Goal: Transaction & Acquisition: Register for event/course

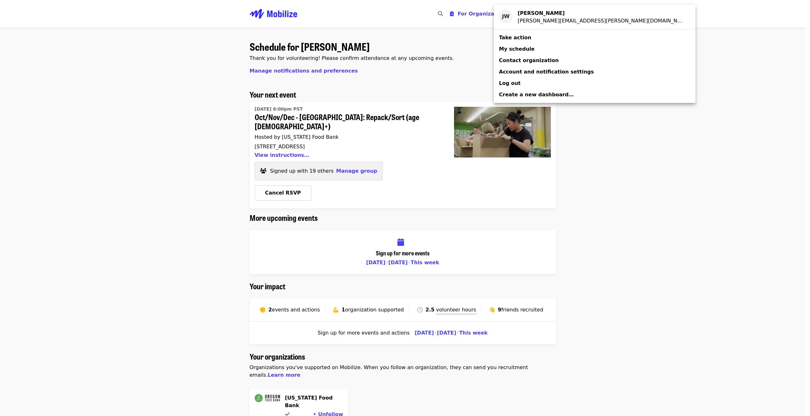
click at [406, 73] on div "Account menu" at bounding box center [405, 208] width 810 height 416
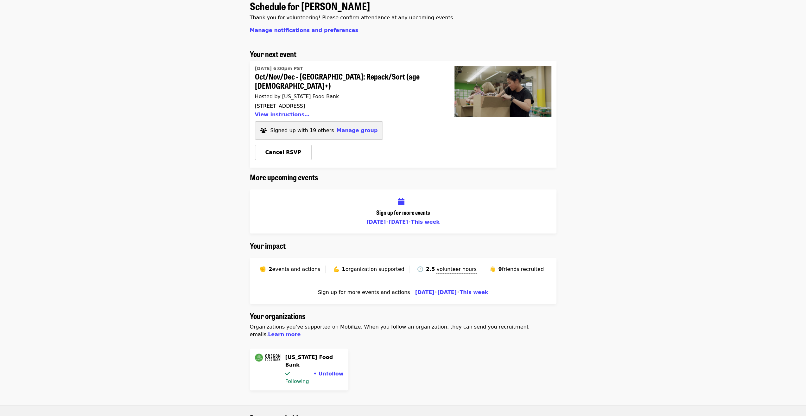
scroll to position [63, 0]
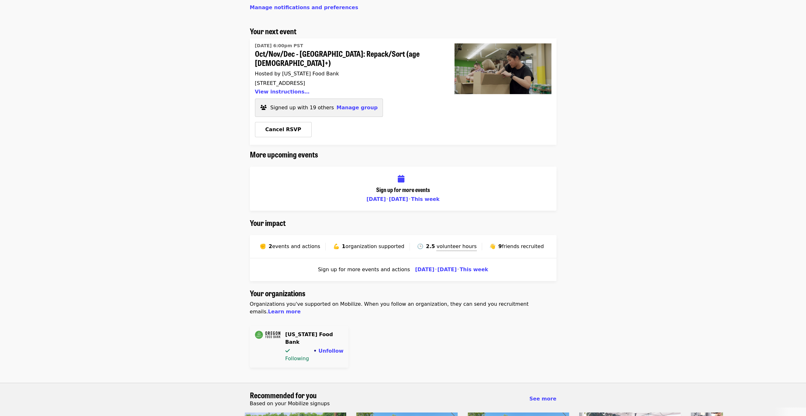
click at [267, 330] on img at bounding box center [267, 334] width 25 height 8
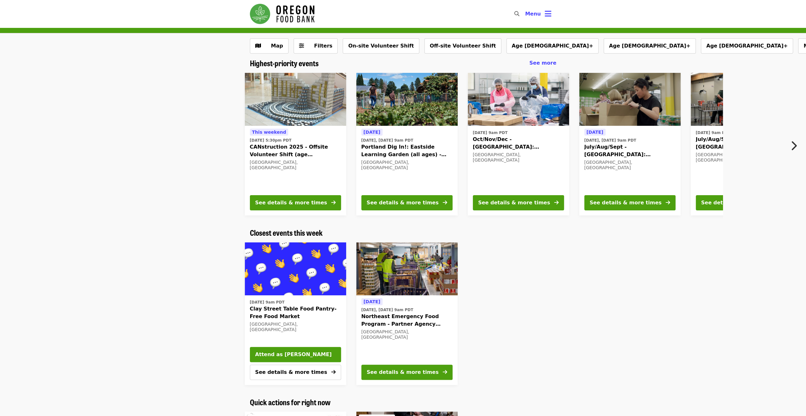
click at [790, 147] on icon "chevron-right icon" at bounding box center [793, 146] width 6 height 12
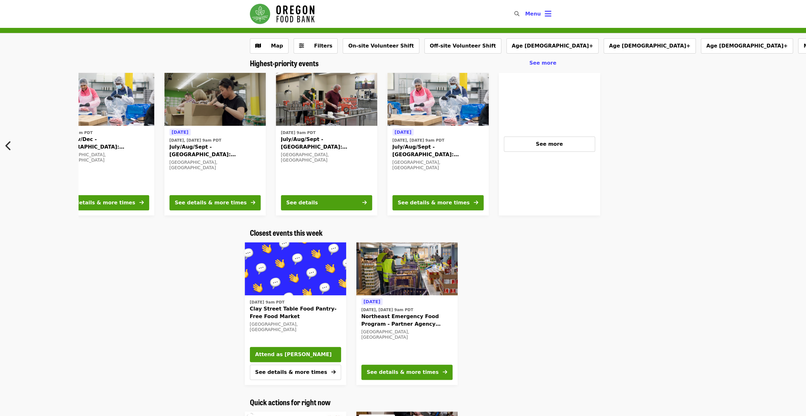
scroll to position [0, 539]
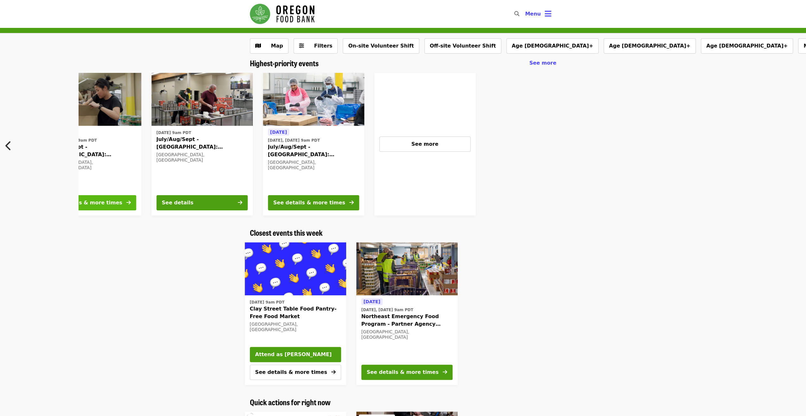
click at [112, 204] on button "See details & more times" at bounding box center [90, 202] width 91 height 15
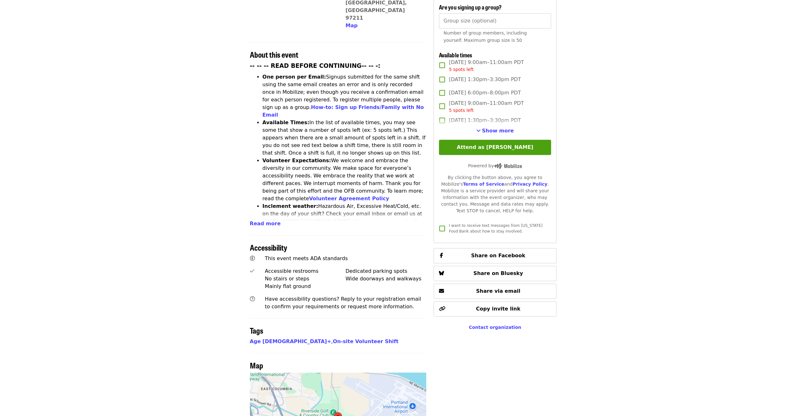
scroll to position [222, 0]
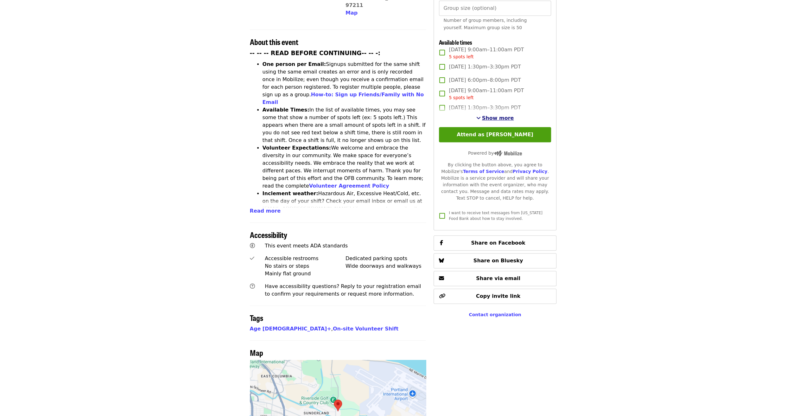
click at [493, 118] on span "Show more" at bounding box center [498, 118] width 32 height 6
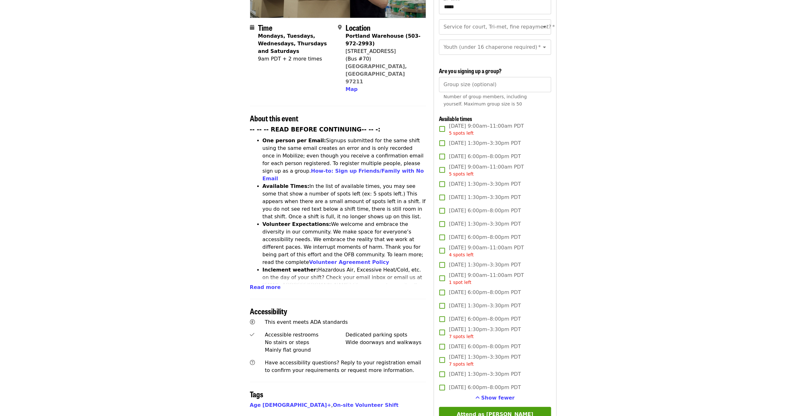
scroll to position [8, 0]
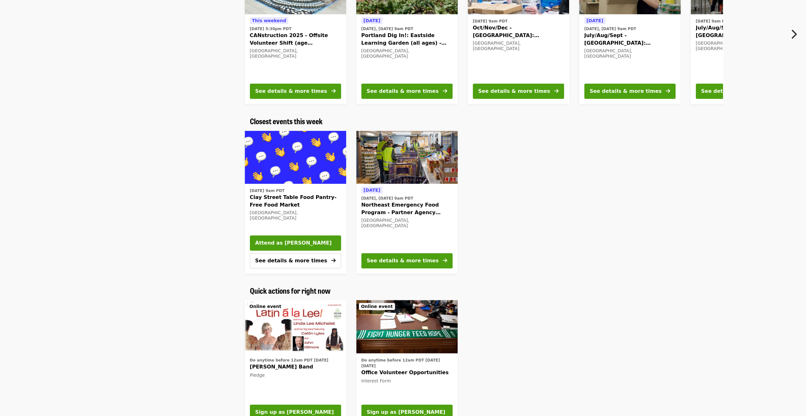
scroll to position [32, 0]
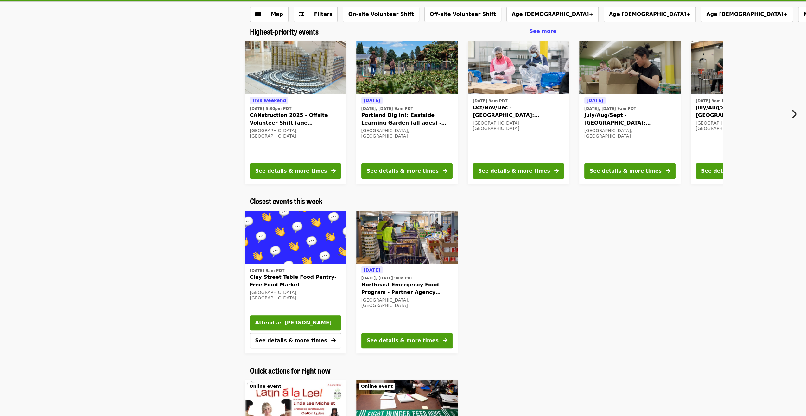
click at [796, 112] on icon "chevron-right icon" at bounding box center [793, 114] width 6 height 12
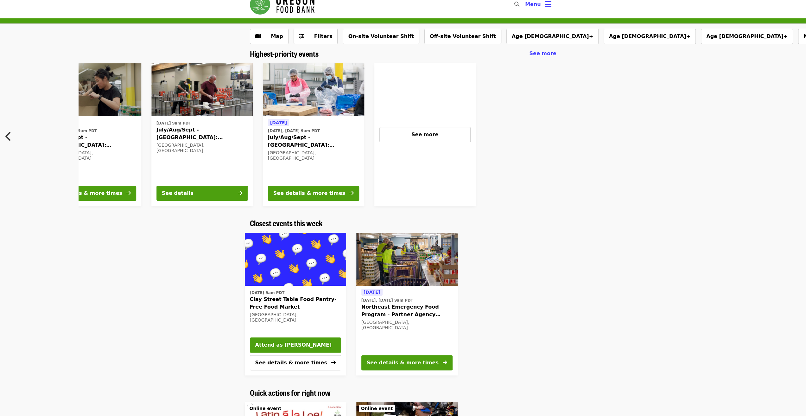
scroll to position [0, 0]
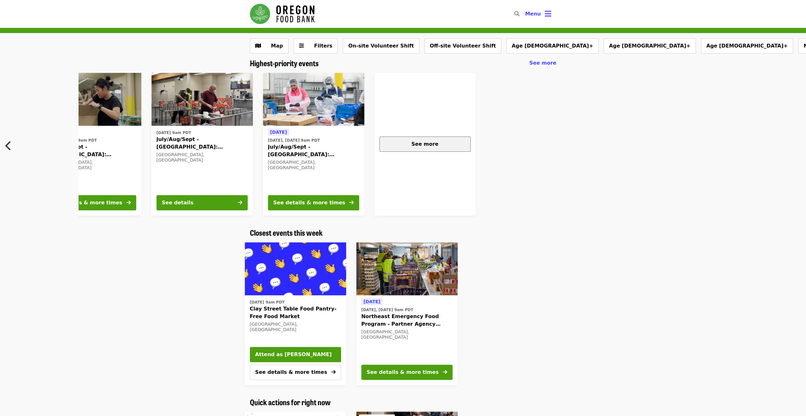
click at [408, 143] on div "See more" at bounding box center [425, 144] width 80 height 8
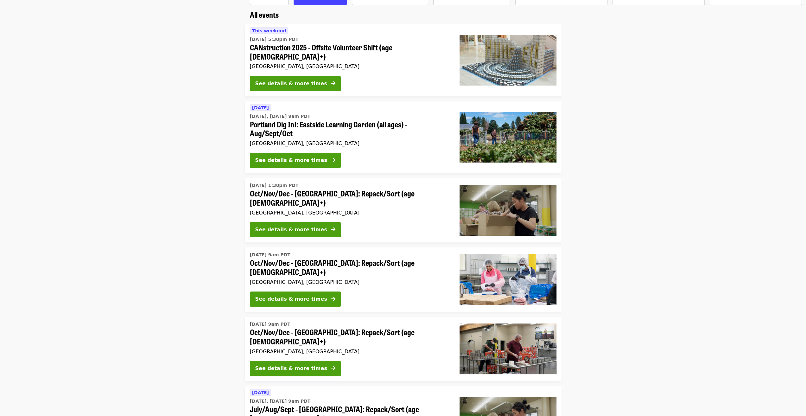
scroll to position [63, 0]
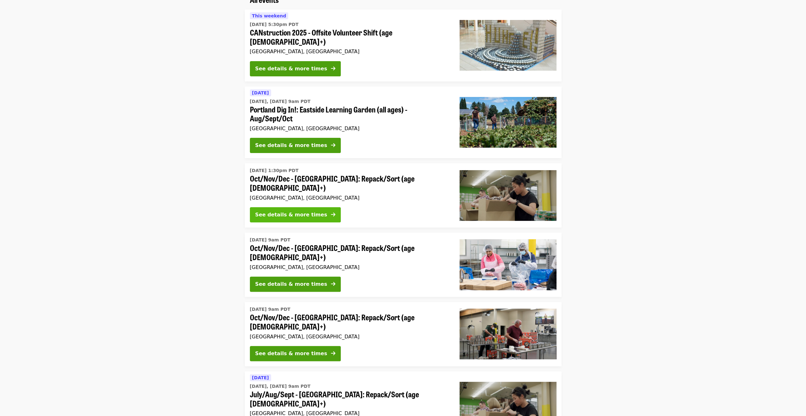
click at [290, 211] on div "See details & more times" at bounding box center [291, 215] width 72 height 8
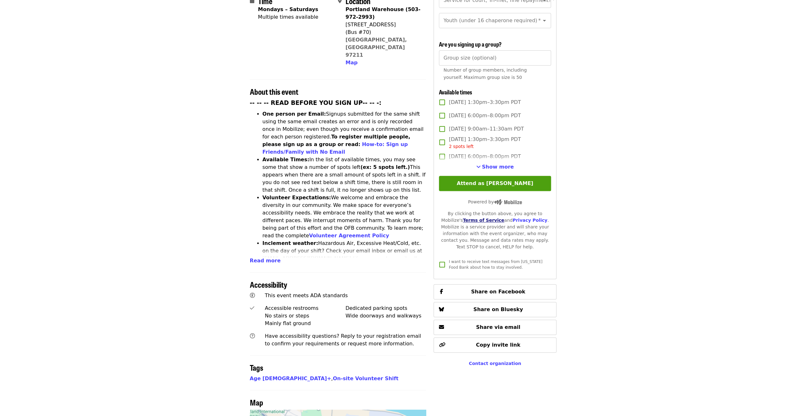
scroll to position [190, 0]
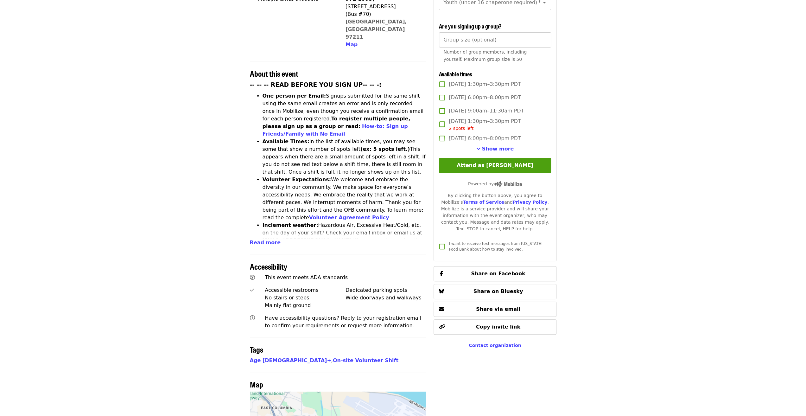
click at [488, 147] on span "Show more" at bounding box center [498, 149] width 32 height 6
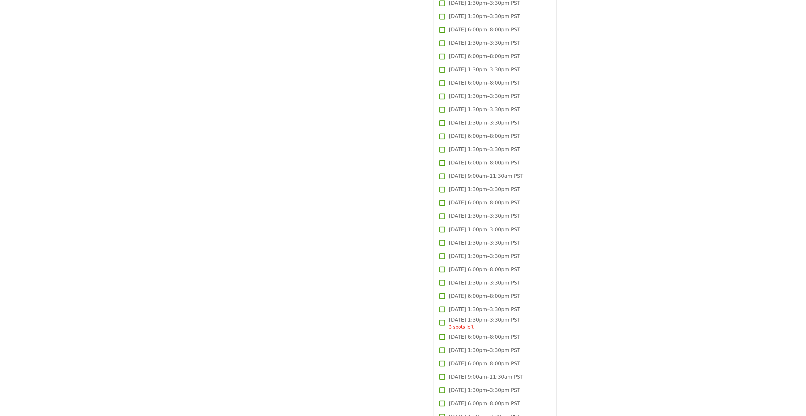
scroll to position [1108, 0]
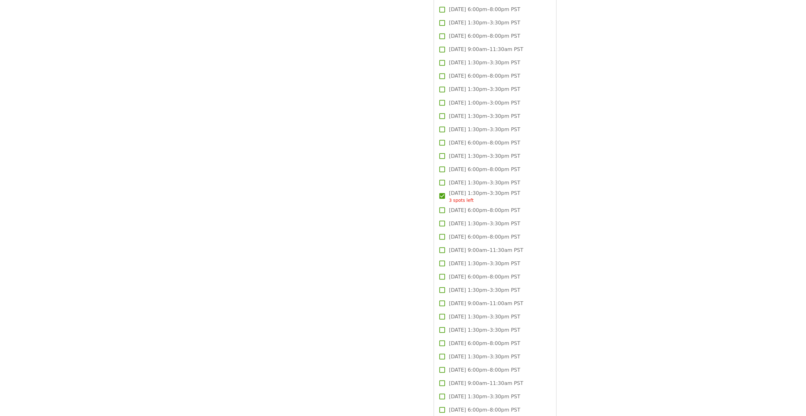
click at [456, 199] on span "3 spots left" at bounding box center [461, 199] width 25 height 5
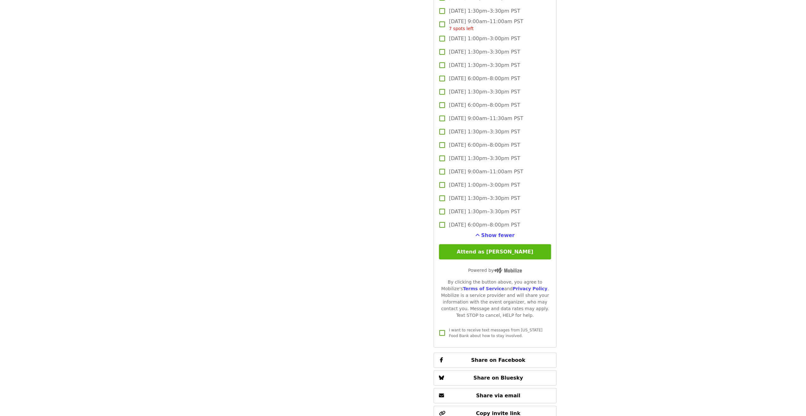
click at [488, 247] on button "Attend as [PERSON_NAME]" at bounding box center [495, 251] width 112 height 15
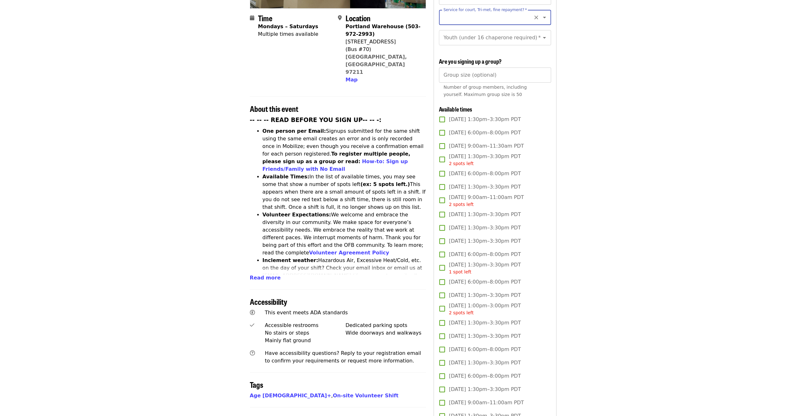
scroll to position [0, 0]
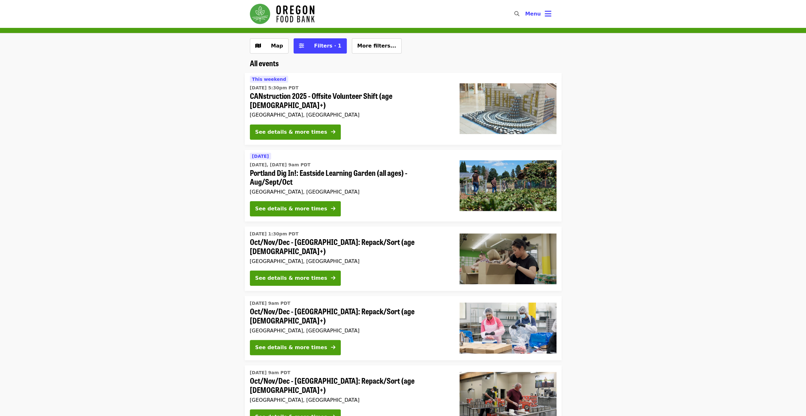
scroll to position [63, 0]
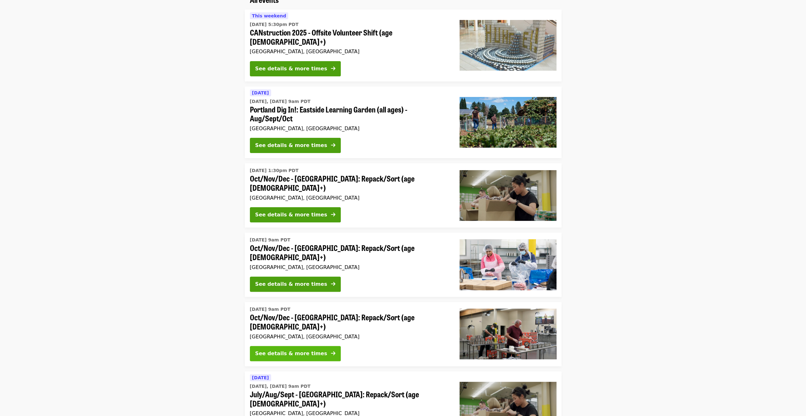
click at [298, 346] on button "See details & more times" at bounding box center [295, 353] width 91 height 15
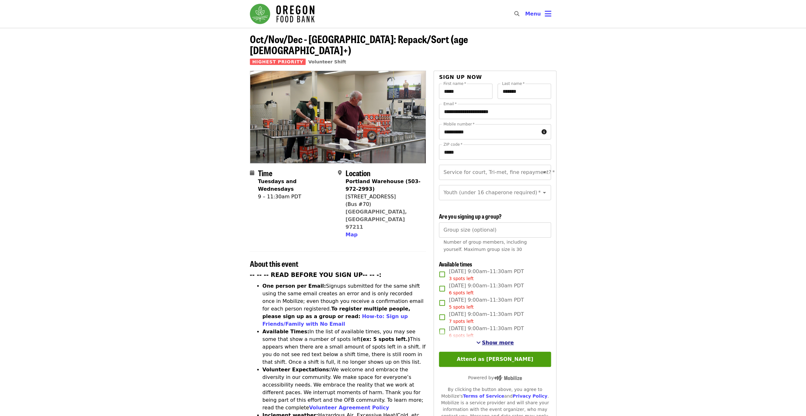
click at [489, 339] on span "Show more" at bounding box center [498, 342] width 32 height 6
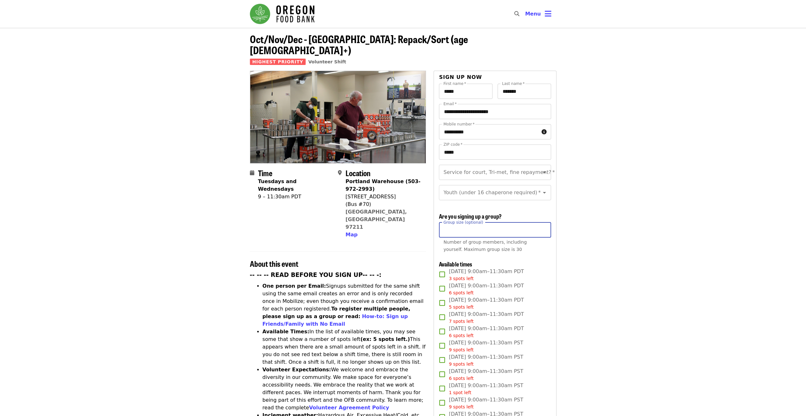
click at [473, 224] on div "Group size (optional) Group size (optional) Number of group members, including …" at bounding box center [495, 238] width 112 height 33
type input "*"
type input "**"
click at [408, 251] on div "About this event" at bounding box center [338, 259] width 176 height 17
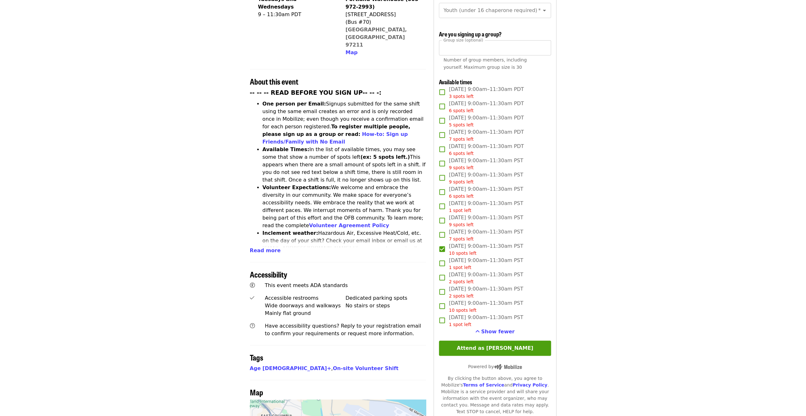
scroll to position [190, 0]
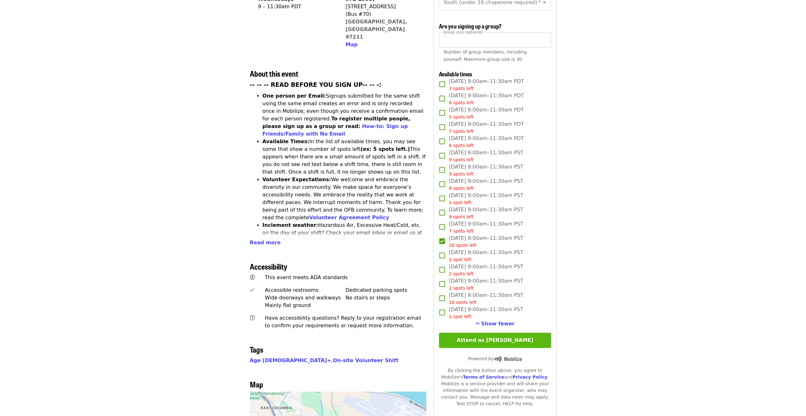
click at [491, 337] on button "Attend as [PERSON_NAME]" at bounding box center [495, 339] width 112 height 15
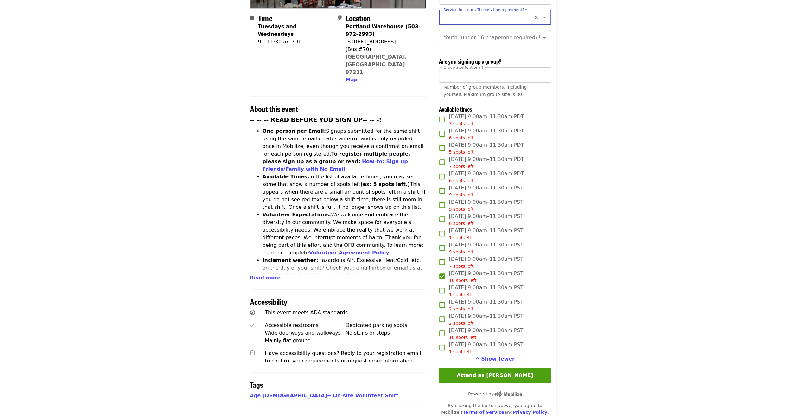
scroll to position [0, 0]
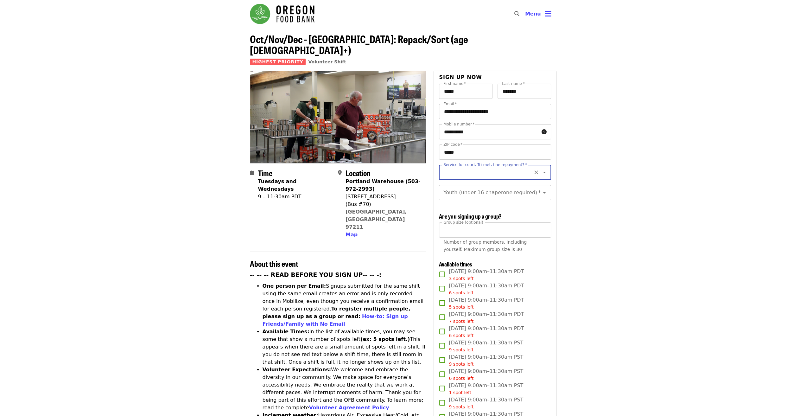
click at [453, 166] on input "Service for court, Tri-met, fine repayment?   *" at bounding box center [487, 172] width 86 height 12
click at [449, 178] on li "No" at bounding box center [491, 178] width 107 height 11
type input "**"
click at [452, 186] on input "Youth (under 16 chaperone required)   *" at bounding box center [487, 192] width 86 height 12
click at [453, 198] on li "16 and older" at bounding box center [491, 203] width 107 height 11
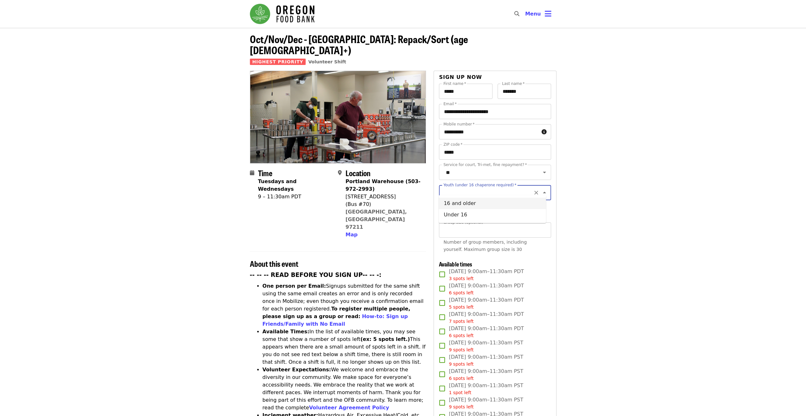
type input "**********"
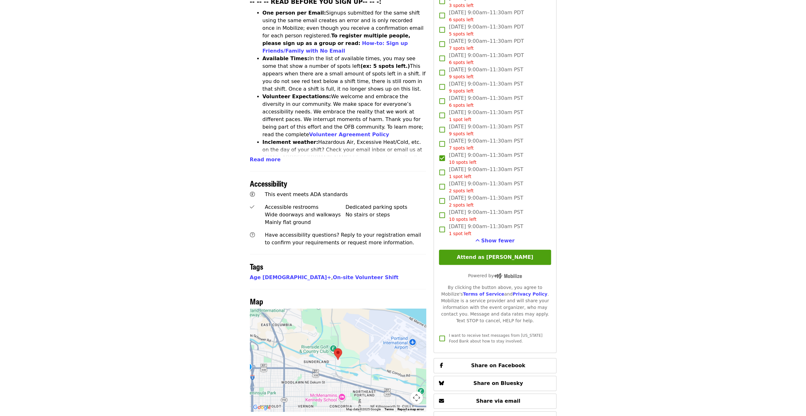
scroll to position [285, 0]
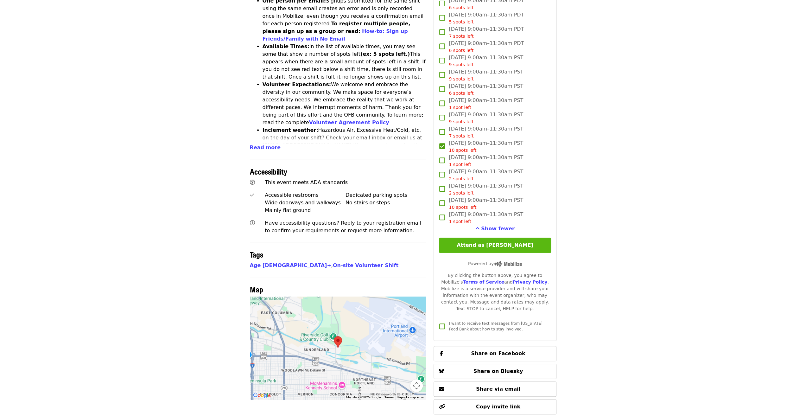
click at [494, 242] on button "Attend as [PERSON_NAME]" at bounding box center [495, 244] width 112 height 15
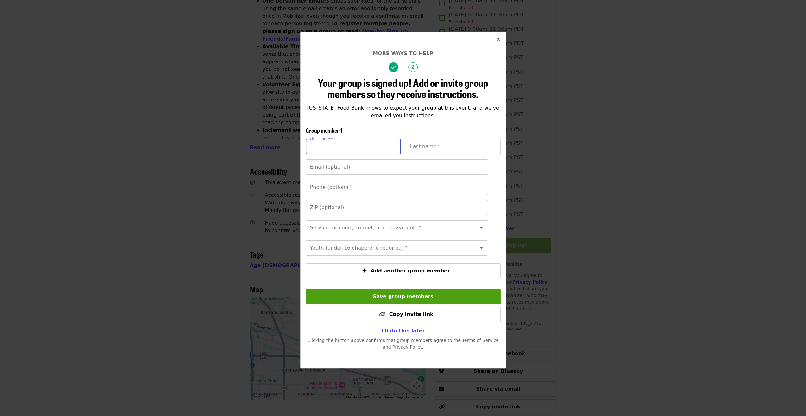
click at [353, 146] on input "First name   *" at bounding box center [352, 146] width 95 height 15
click at [364, 120] on div "Your group is signed up! Add or invite group members so they receive instructio…" at bounding box center [402, 213] width 195 height 273
click at [402, 333] on span "I'll do this later" at bounding box center [403, 330] width 44 height 6
